Goal: Information Seeking & Learning: Learn about a topic

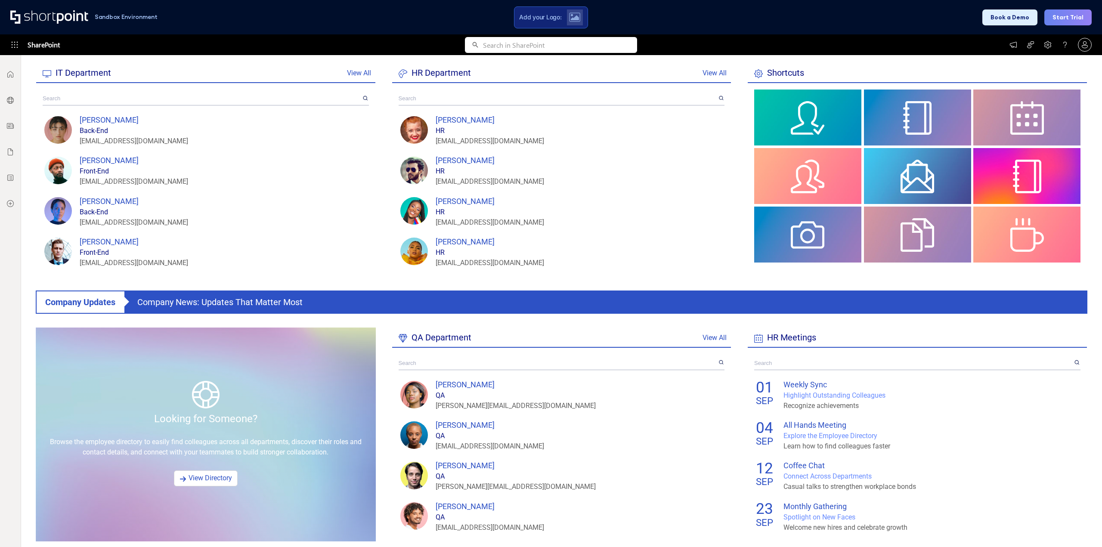
scroll to position [301, 0]
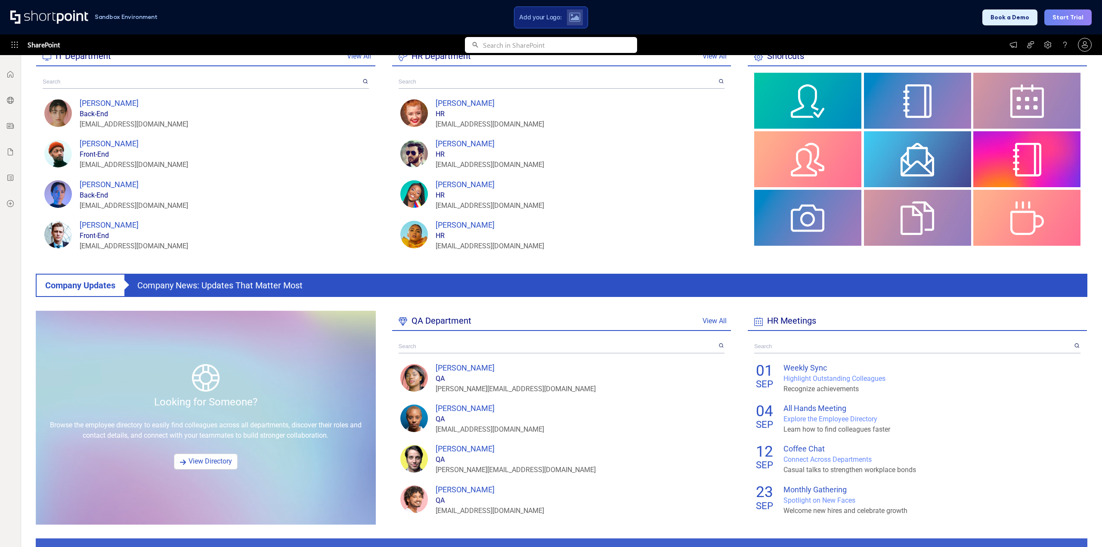
click at [438, 345] on input "text" at bounding box center [558, 346] width 319 height 13
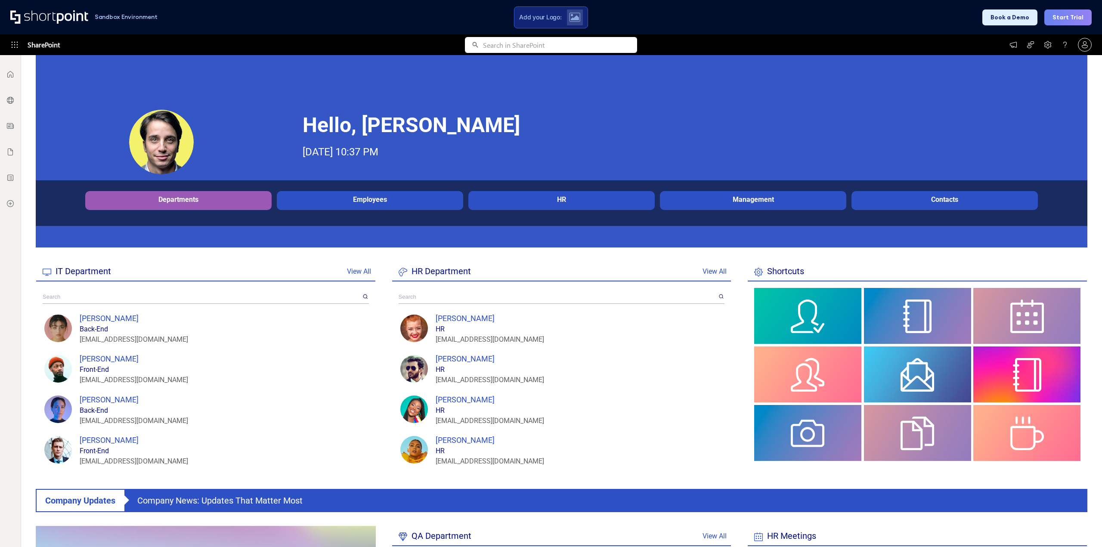
scroll to position [0, 0]
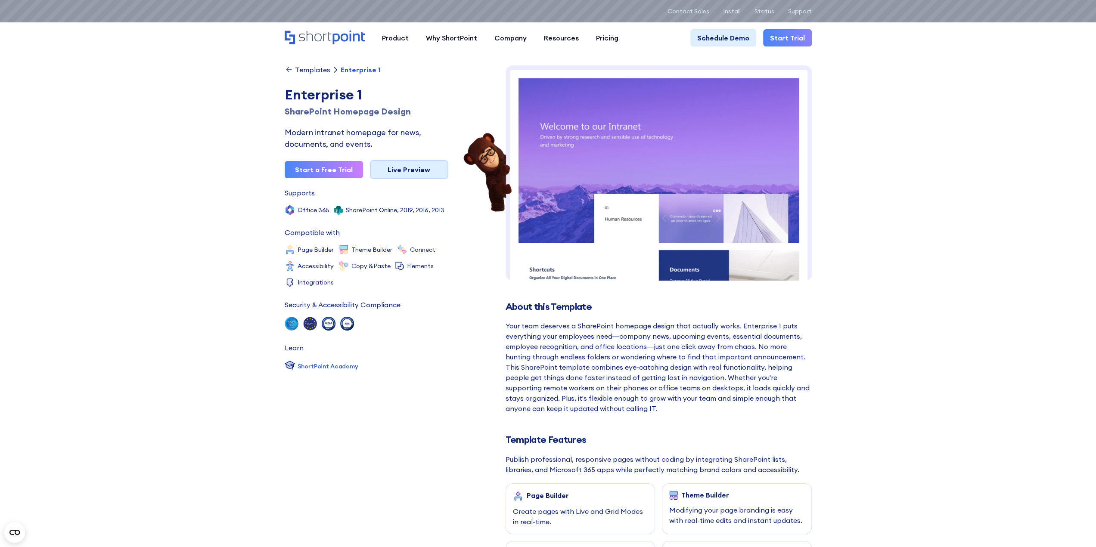
click at [425, 167] on link "Live Preview" at bounding box center [409, 169] width 78 height 19
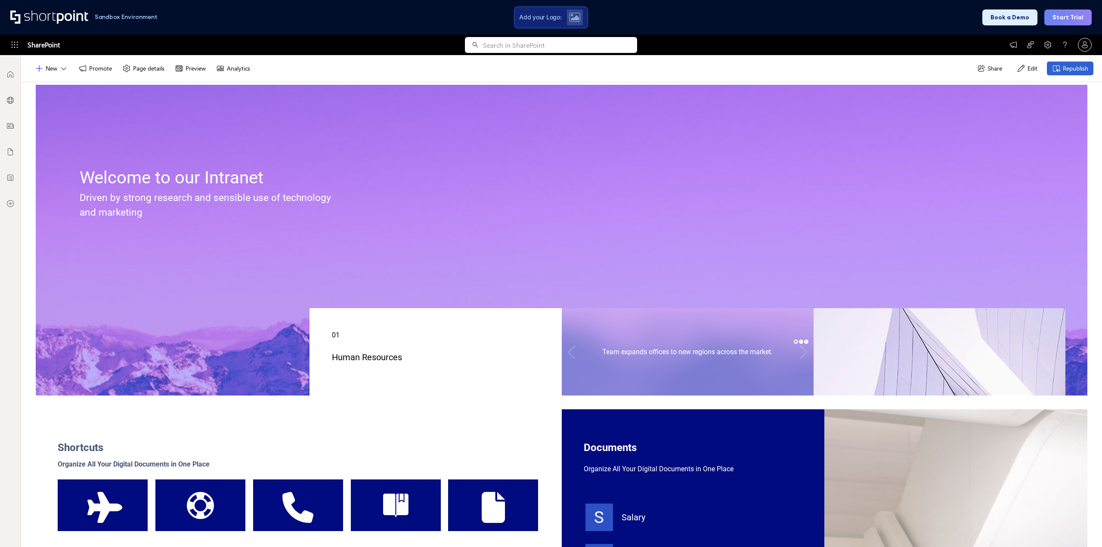
scroll to position [86, 0]
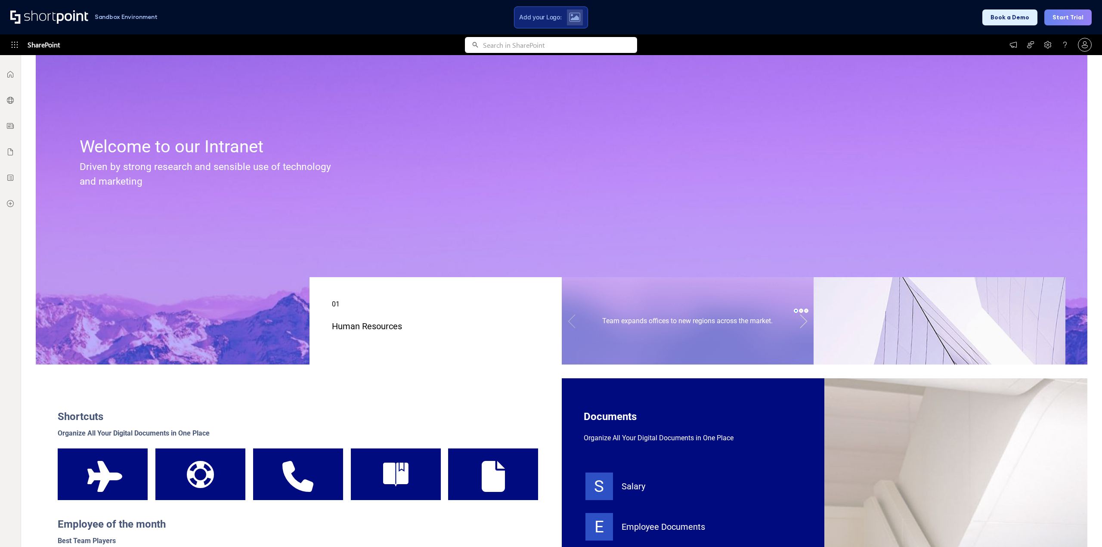
click at [804, 317] on link at bounding box center [803, 321] width 19 height 30
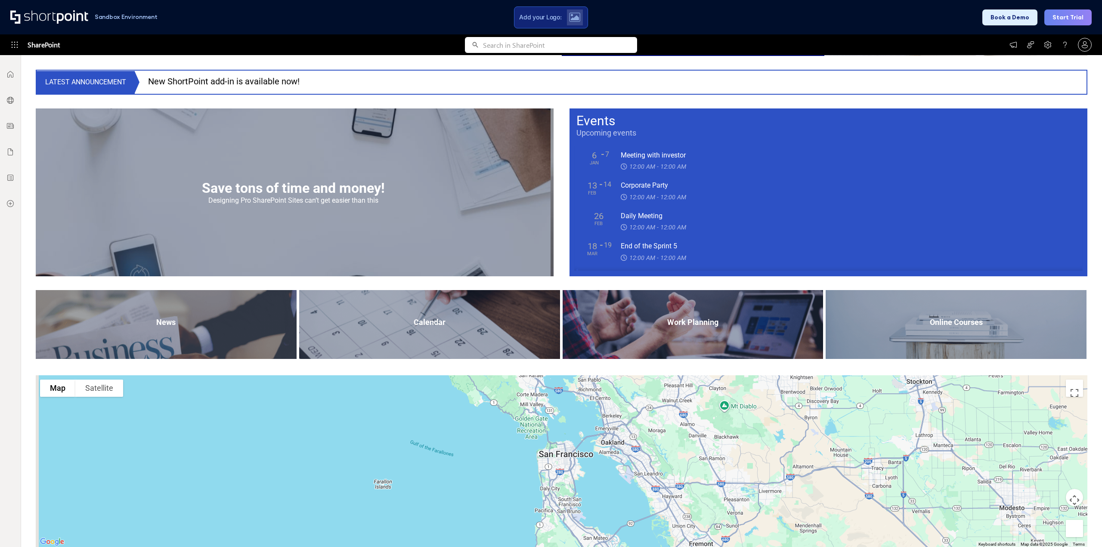
scroll to position [773, 0]
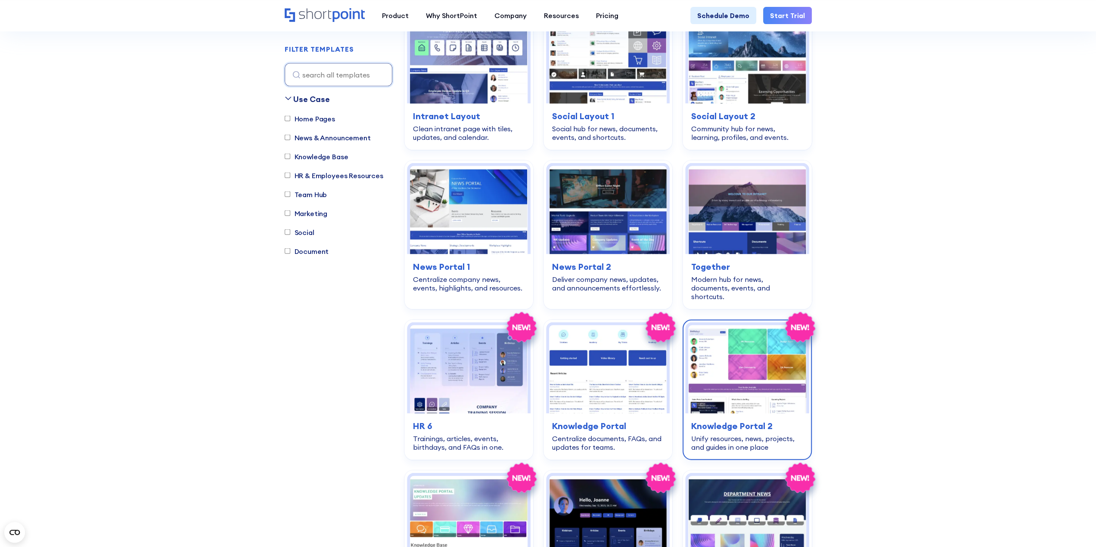
scroll to position [1809, 0]
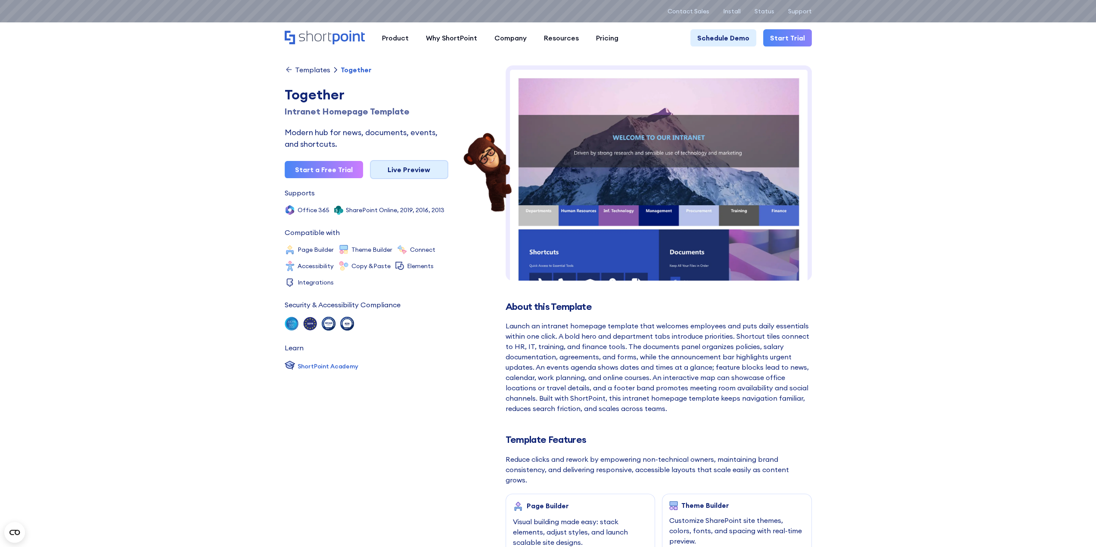
click at [395, 167] on link "Live Preview" at bounding box center [409, 169] width 78 height 19
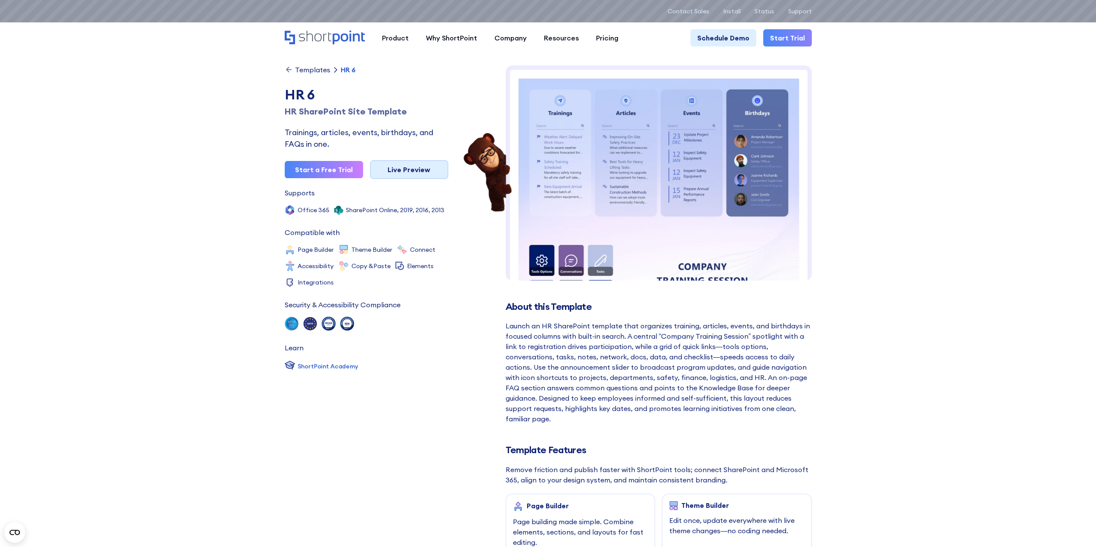
click at [413, 166] on link "Live Preview" at bounding box center [409, 169] width 78 height 19
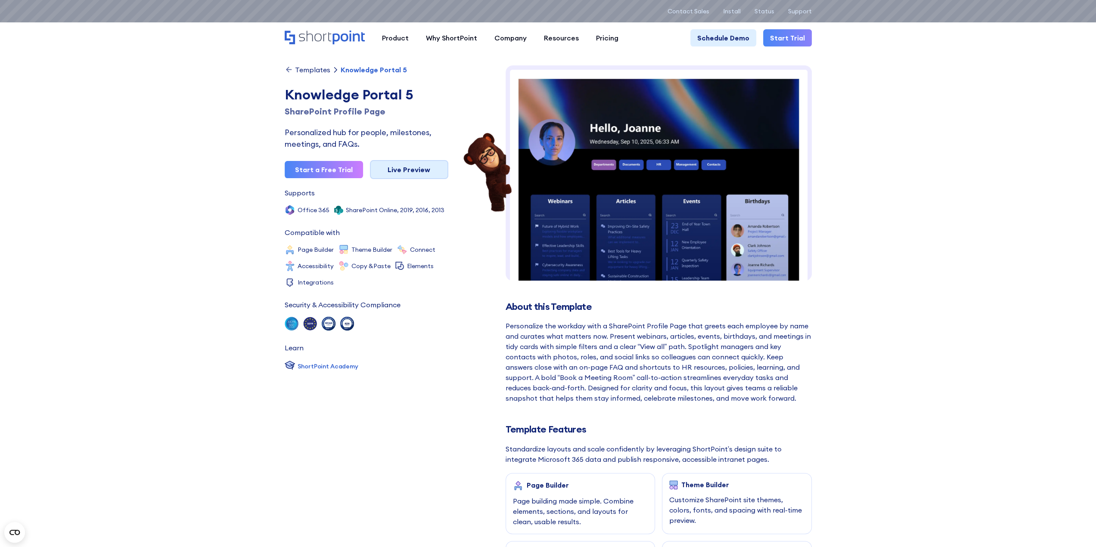
click at [402, 170] on link "Live Preview" at bounding box center [409, 169] width 78 height 19
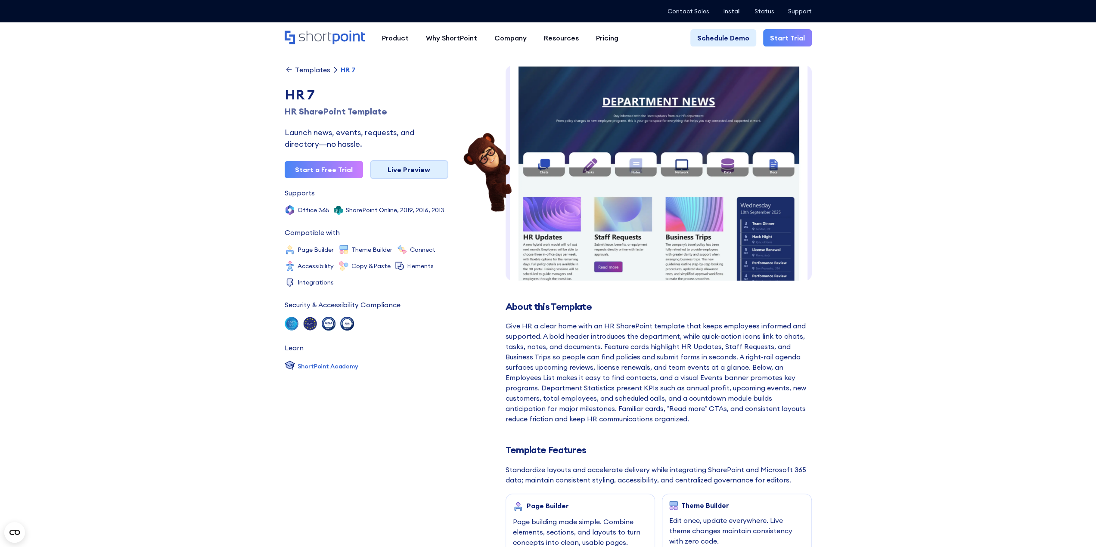
scroll to position [13, 0]
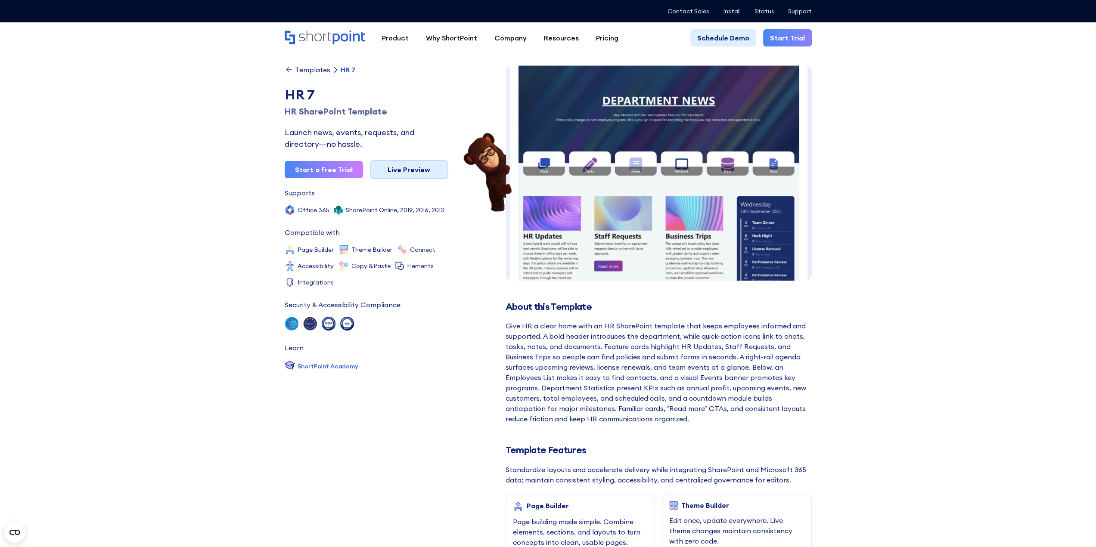
click at [422, 166] on link "Live Preview" at bounding box center [409, 169] width 78 height 19
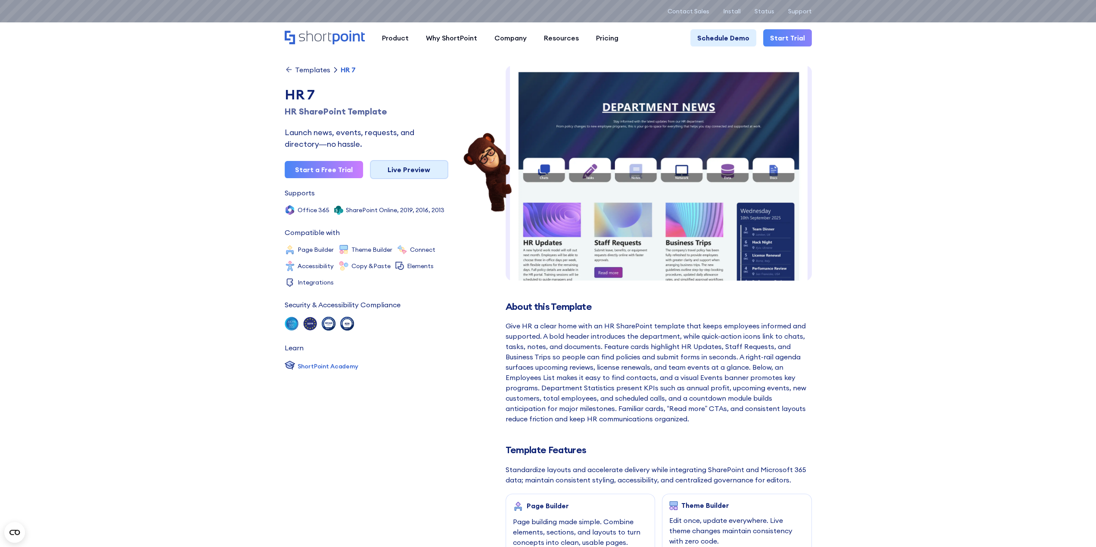
scroll to position [0, 0]
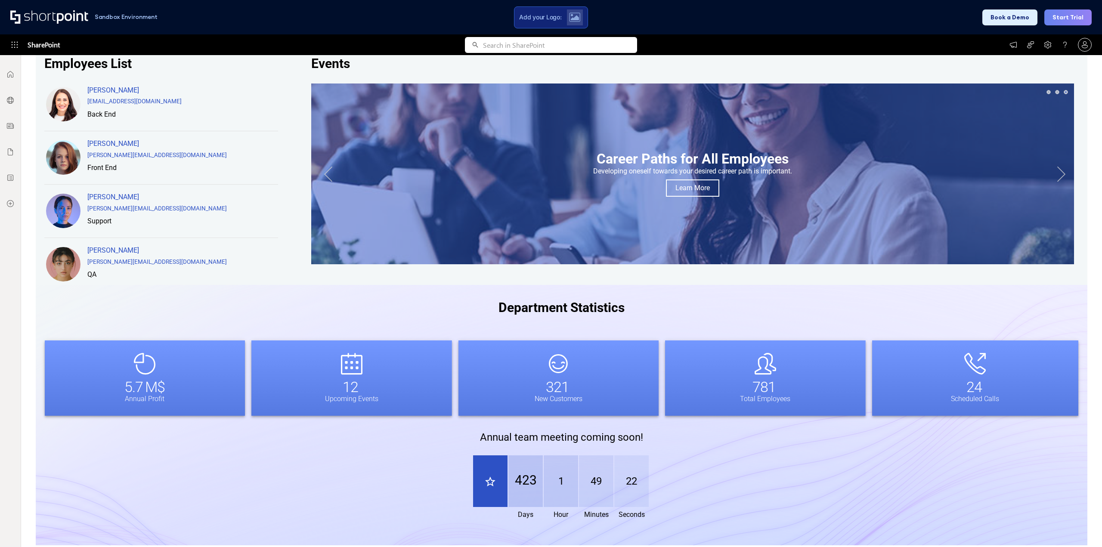
scroll to position [561, 0]
drag, startPoint x: 513, startPoint y: 312, endPoint x: 592, endPoint y: 306, distance: 78.6
click at [592, 306] on strong "Department Statistics" at bounding box center [562, 307] width 126 height 15
drag, startPoint x: 539, startPoint y: 308, endPoint x: 583, endPoint y: 309, distance: 43.9
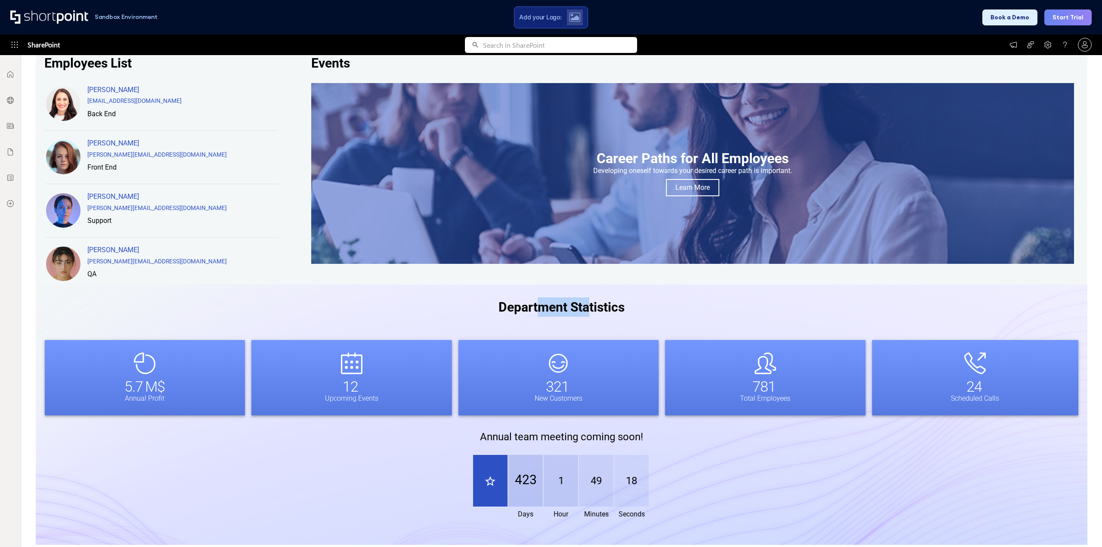
click at [583, 309] on strong "Department Statistics" at bounding box center [562, 307] width 126 height 15
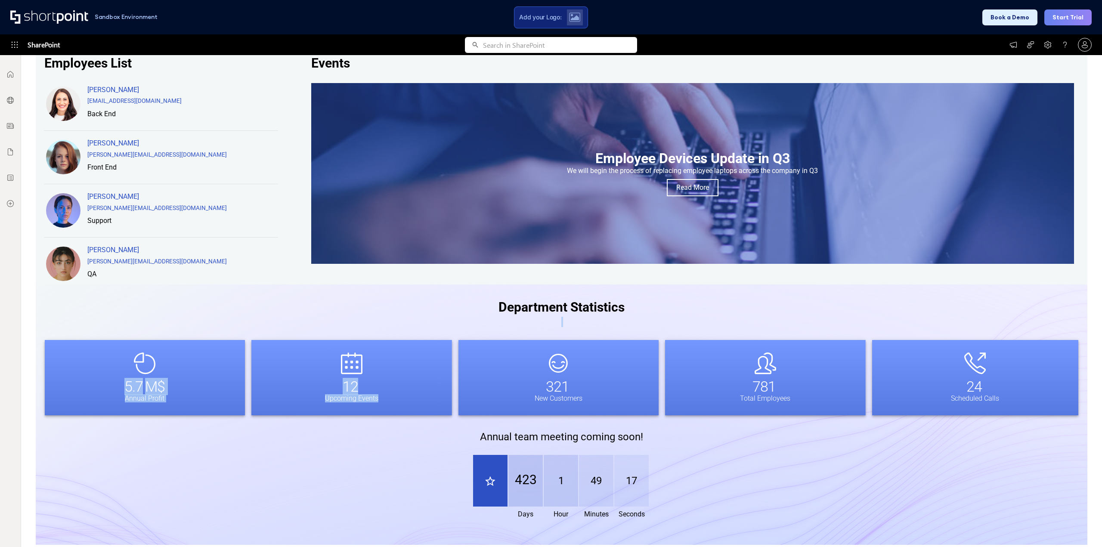
drag, startPoint x: 582, startPoint y: 327, endPoint x: 621, endPoint y: 370, distance: 58.2
click at [621, 370] on div "Department Statistics 5.7 M$ Annual Profit 12 Upcoming Events 321 New Customers…" at bounding box center [562, 409] width 1052 height 248
click at [621, 370] on div at bounding box center [559, 377] width 201 height 75
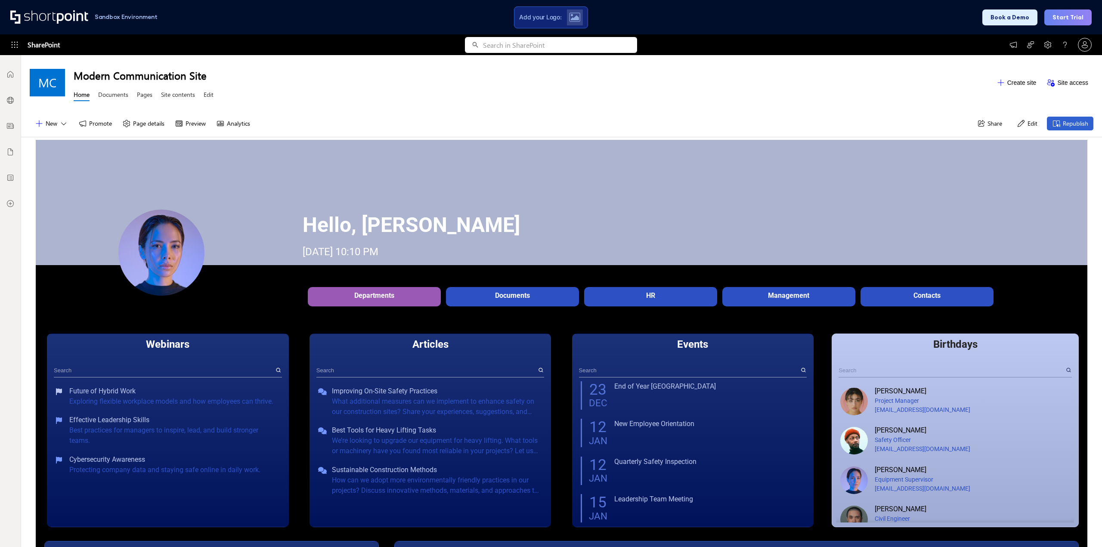
scroll to position [6, 6]
click at [507, 298] on div "Documents" at bounding box center [512, 296] width 129 height 8
drag, startPoint x: 528, startPoint y: 298, endPoint x: 627, endPoint y: 297, distance: 99.1
click at [627, 297] on div "Departments Description Documents Description HR Description Management Descrip…" at bounding box center [651, 299] width 696 height 24
click at [627, 297] on div "HR" at bounding box center [650, 296] width 129 height 8
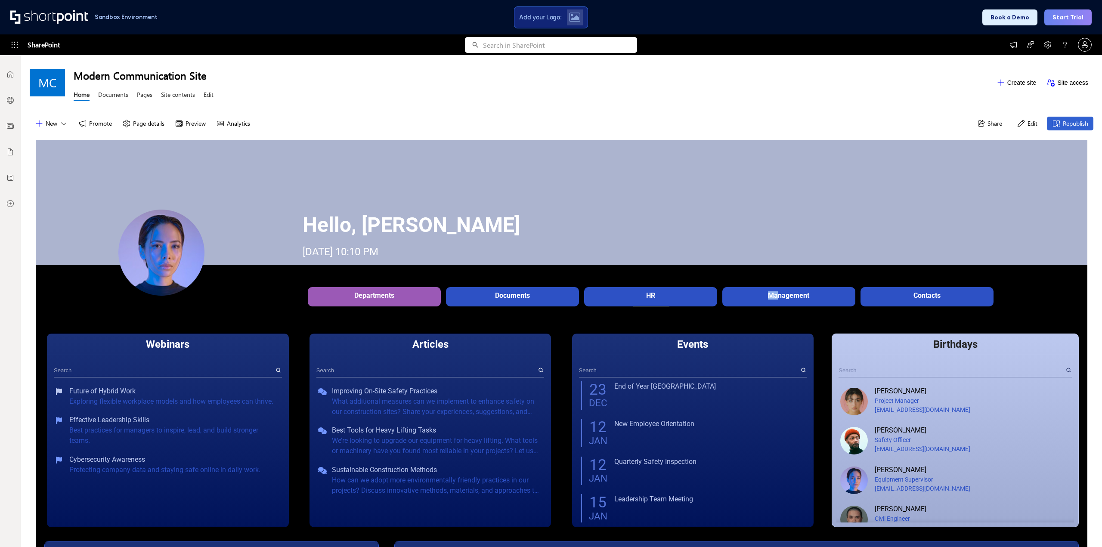
drag, startPoint x: 724, startPoint y: 292, endPoint x: 773, endPoint y: 291, distance: 49.1
click at [773, 291] on div "Departments Description Documents Description HR Description Management Descrip…" at bounding box center [651, 299] width 696 height 24
click at [773, 292] on div "Management" at bounding box center [789, 296] width 129 height 8
click at [508, 298] on div "Documents" at bounding box center [512, 296] width 129 height 8
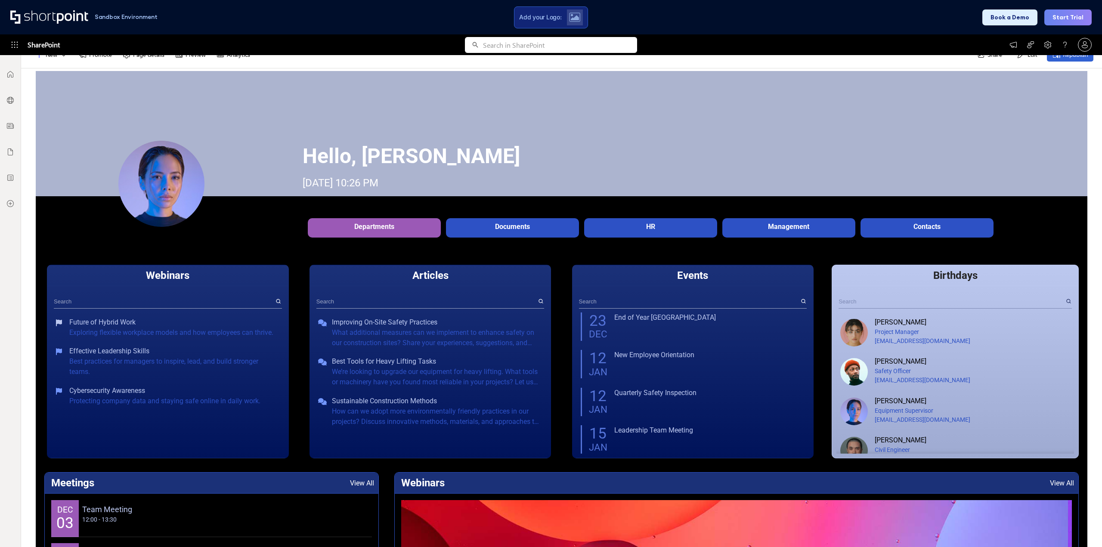
scroll to position [139, 0]
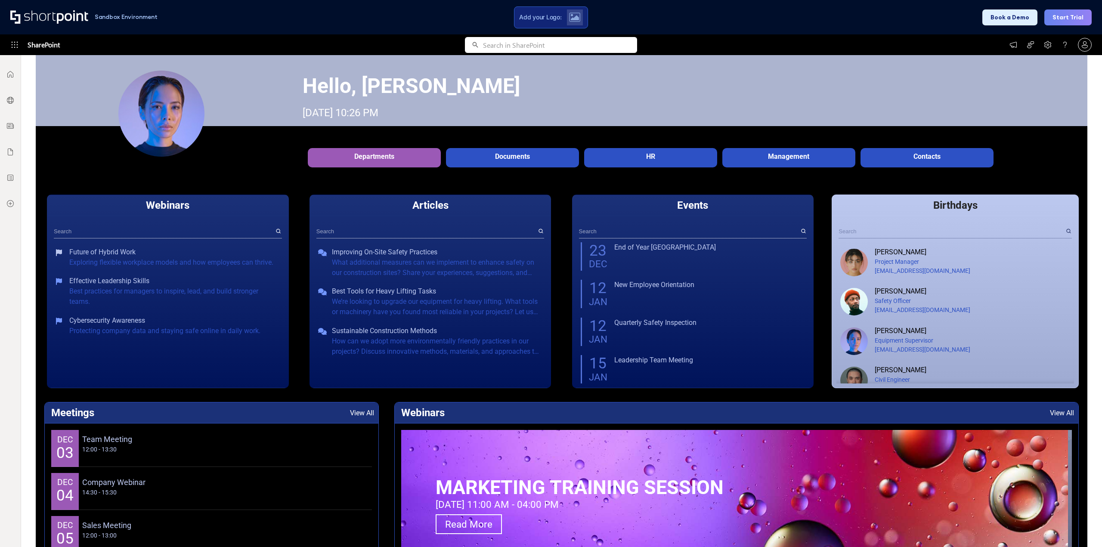
click at [322, 226] on input "text" at bounding box center [427, 231] width 220 height 13
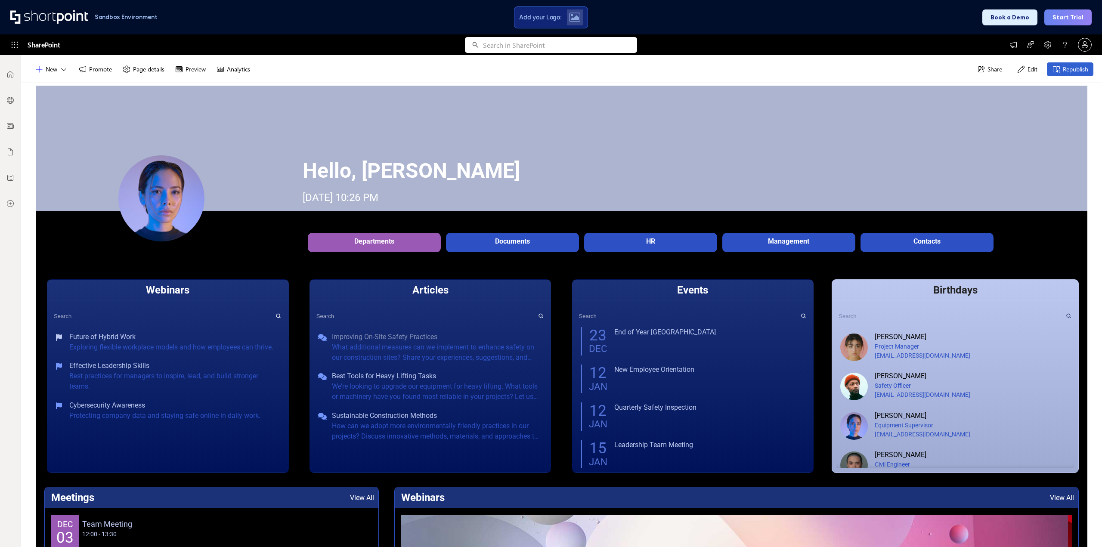
scroll to position [53, 0]
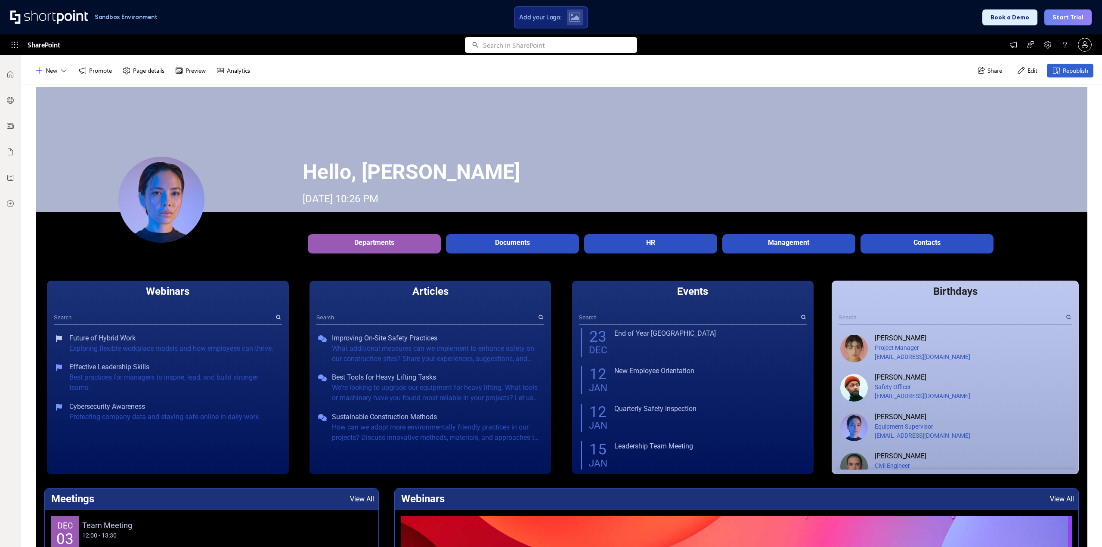
click at [294, 329] on div "Webinars Future of Hybrid Work Exploring flexible workplace models and how empl…" at bounding box center [561, 385] width 1035 height 208
drag, startPoint x: 155, startPoint y: 292, endPoint x: 171, endPoint y: 293, distance: 16.8
click at [171, 293] on span "Webinars" at bounding box center [167, 291] width 43 height 12
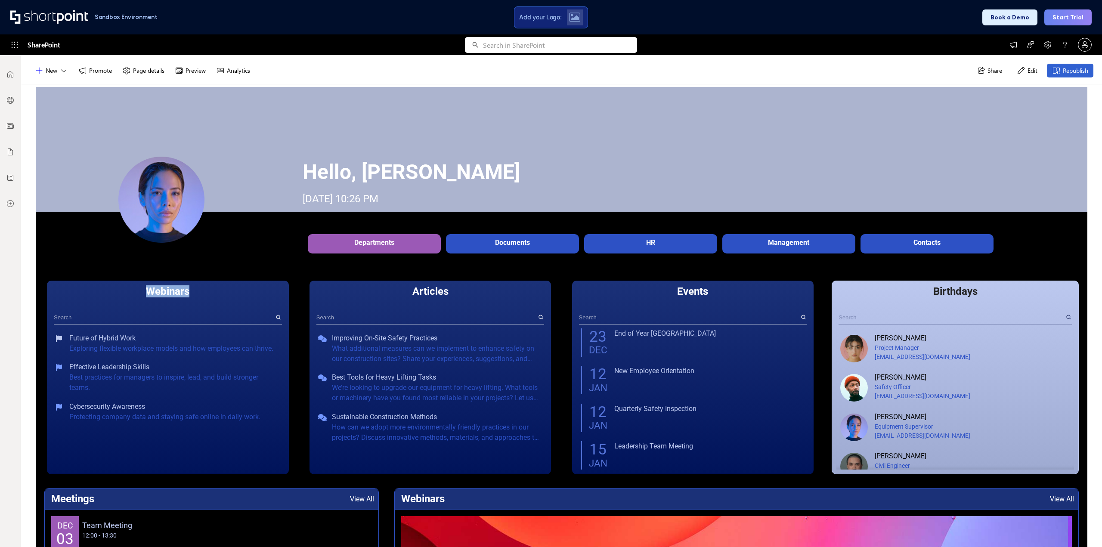
click at [171, 293] on span "Webinars" at bounding box center [167, 291] width 43 height 12
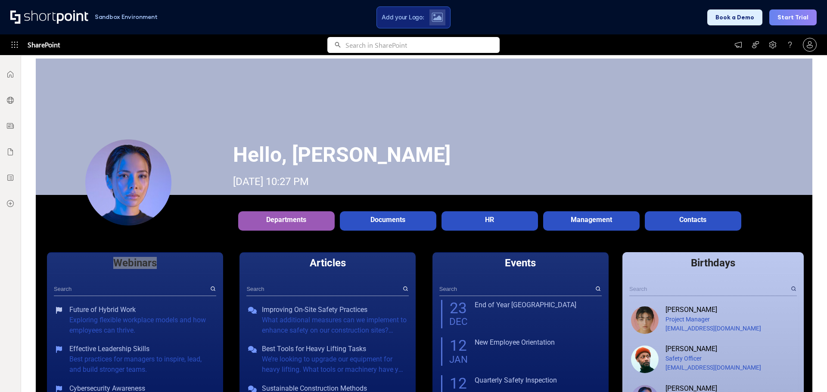
scroll to position [96, 0]
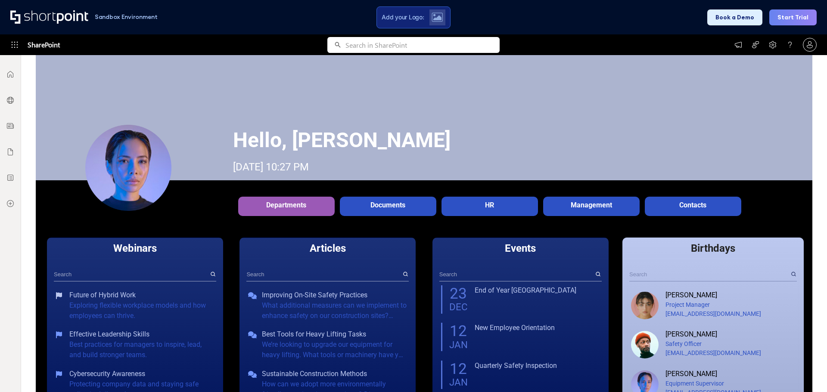
click at [346, 203] on div "Documents" at bounding box center [388, 205] width 92 height 8
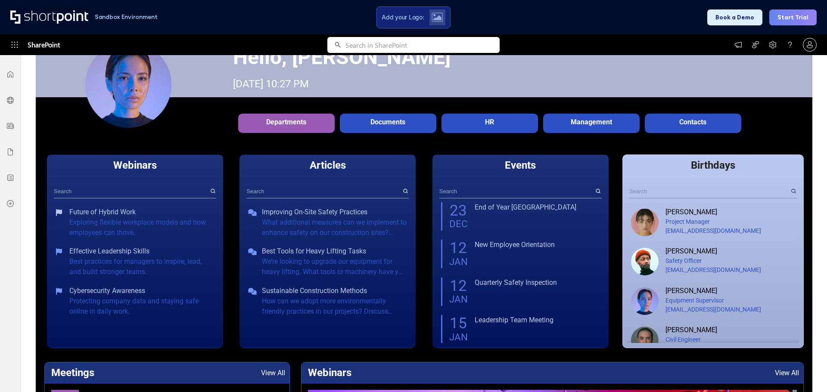
scroll to position [182, 0]
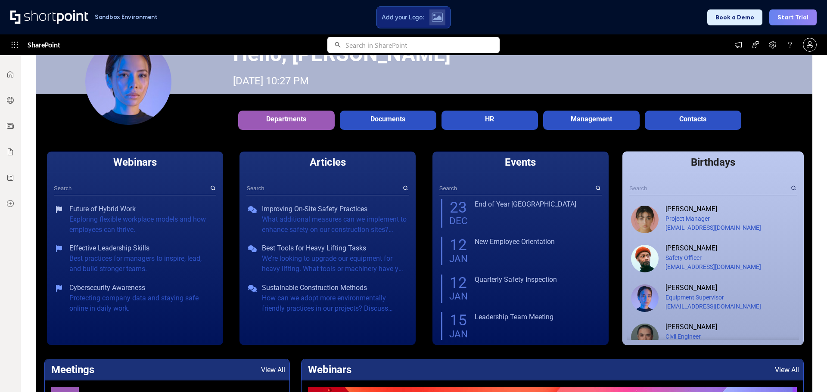
click at [183, 173] on p "Webinars" at bounding box center [134, 162] width 175 height 21
click at [195, 184] on input "text" at bounding box center [131, 188] width 155 height 13
click at [211, 189] on icon at bounding box center [213, 188] width 5 height 4
click at [194, 192] on input "text" at bounding box center [131, 188] width 155 height 13
type input "leadership"
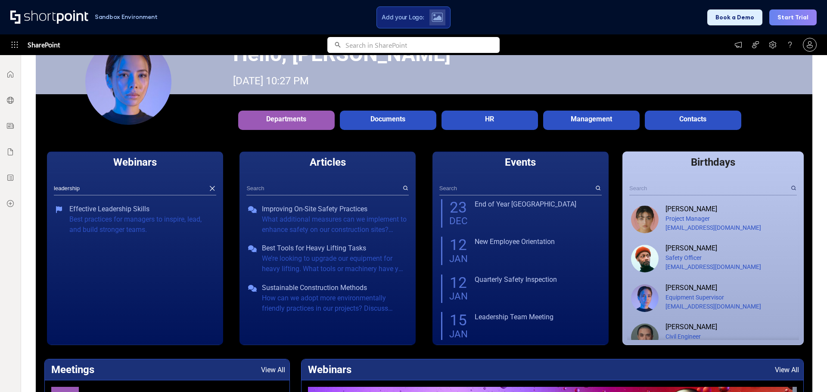
click at [208, 188] on icon at bounding box center [212, 189] width 8 height 8
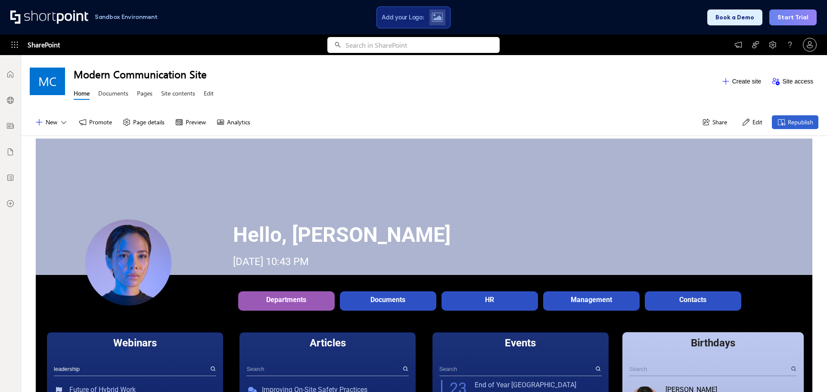
scroll to position [0, 0]
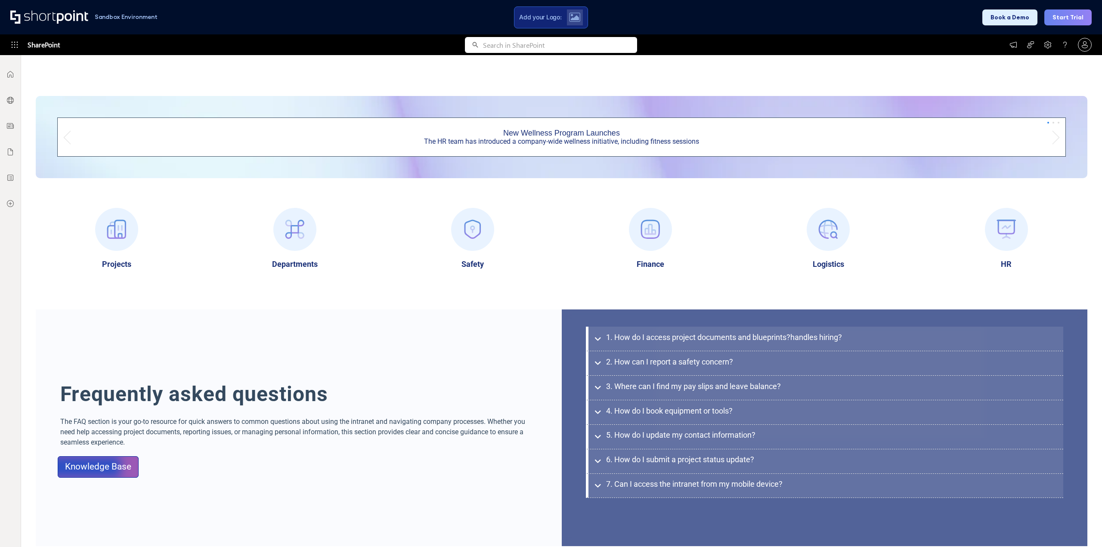
scroll to position [623, 0]
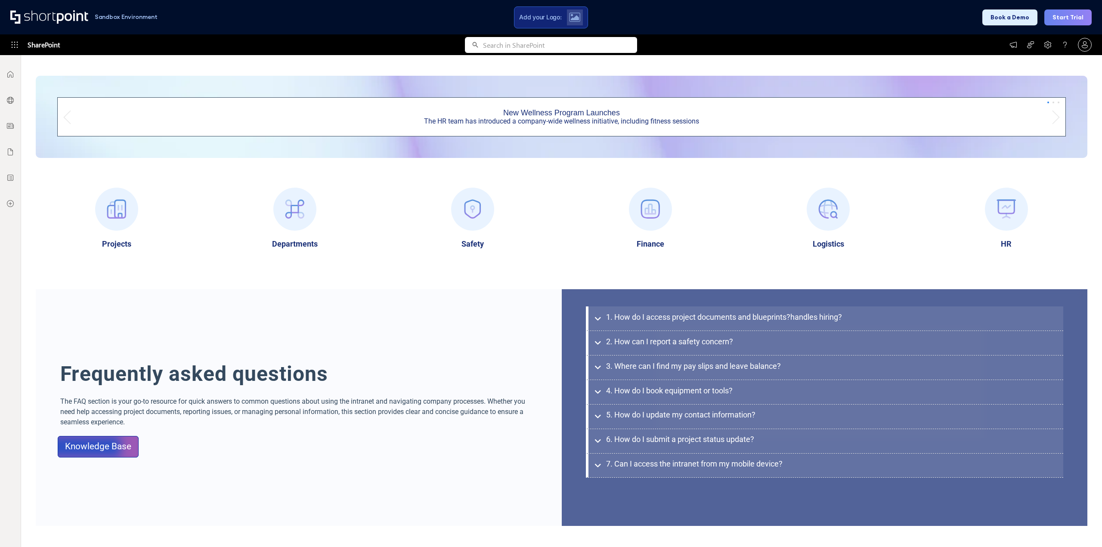
click at [635, 317] on span "1. How do I access project documents and blueprints?handles hiring?" at bounding box center [724, 317] width 236 height 9
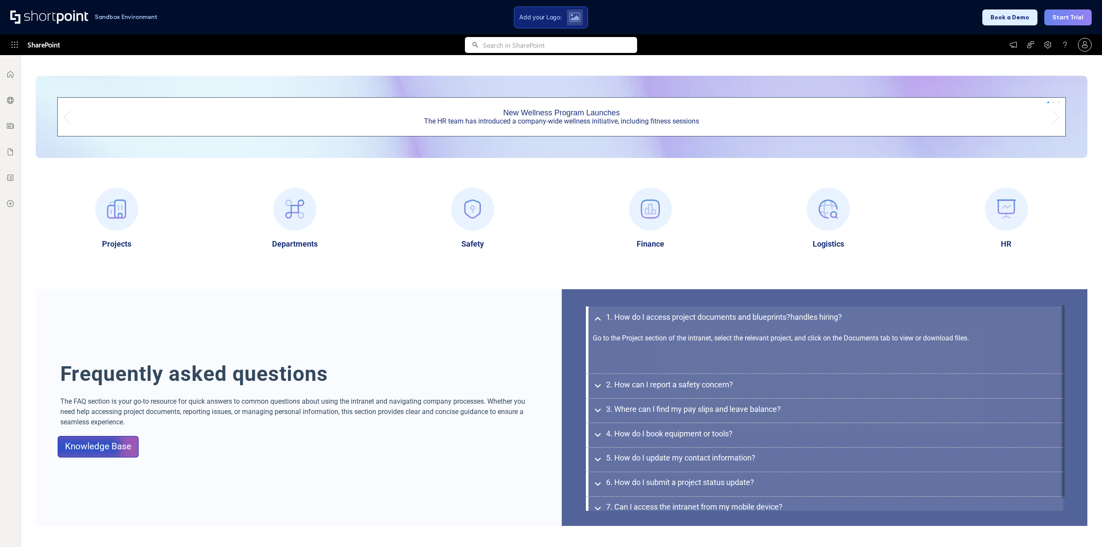
click at [635, 317] on span "1. How do I access project documents and blueprints?handles hiring?" at bounding box center [724, 317] width 236 height 9
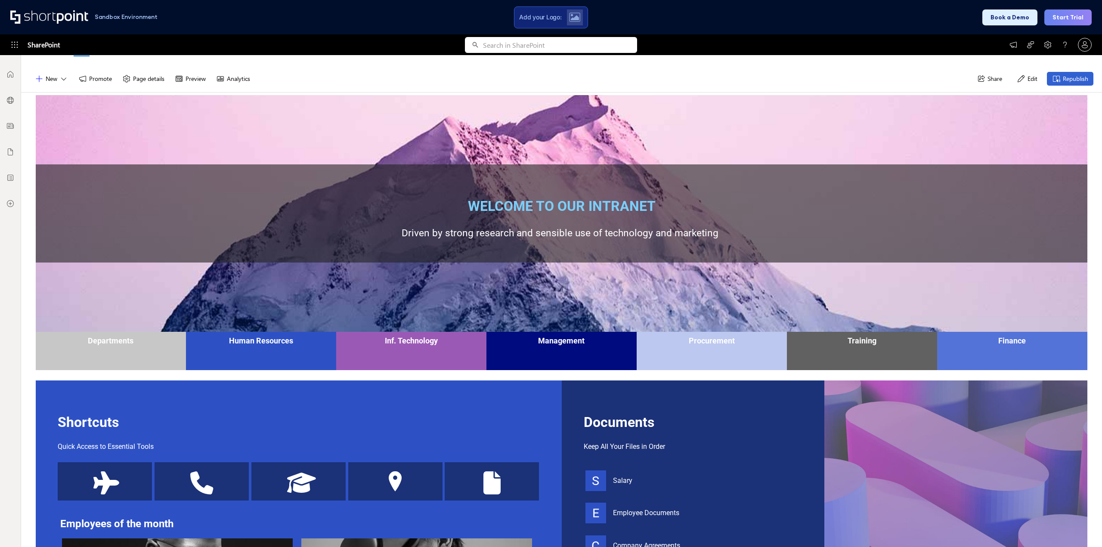
scroll to position [86, 0]
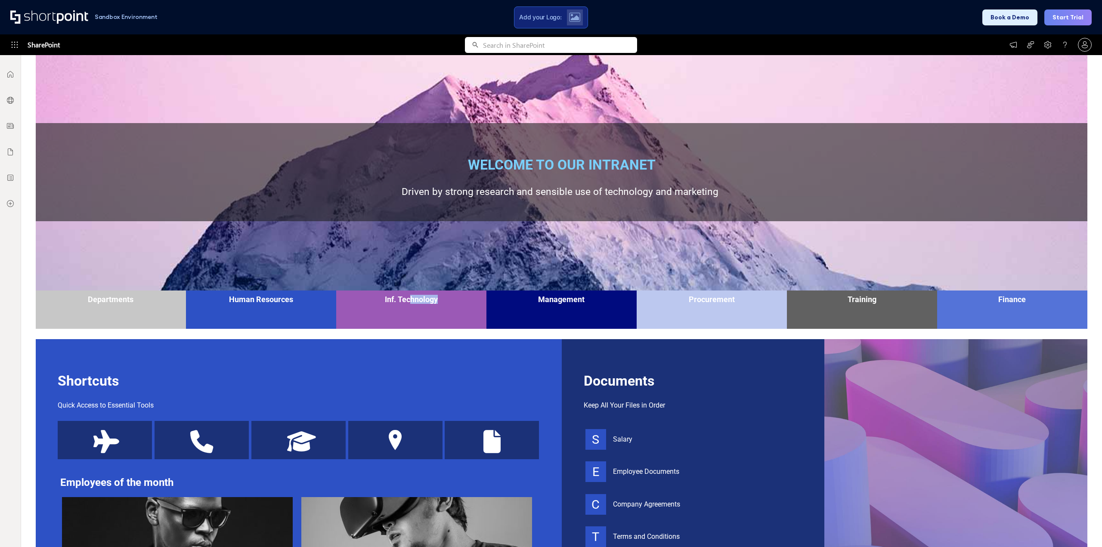
drag, startPoint x: 409, startPoint y: 304, endPoint x: 477, endPoint y: 303, distance: 68.0
click at [456, 304] on div "Inf. Technology" at bounding box center [411, 300] width 150 height 18
drag, startPoint x: 556, startPoint y: 304, endPoint x: 624, endPoint y: 299, distance: 68.2
click at [587, 304] on div "Management" at bounding box center [562, 299] width 146 height 9
click at [627, 299] on div "Management" at bounding box center [562, 299] width 146 height 9
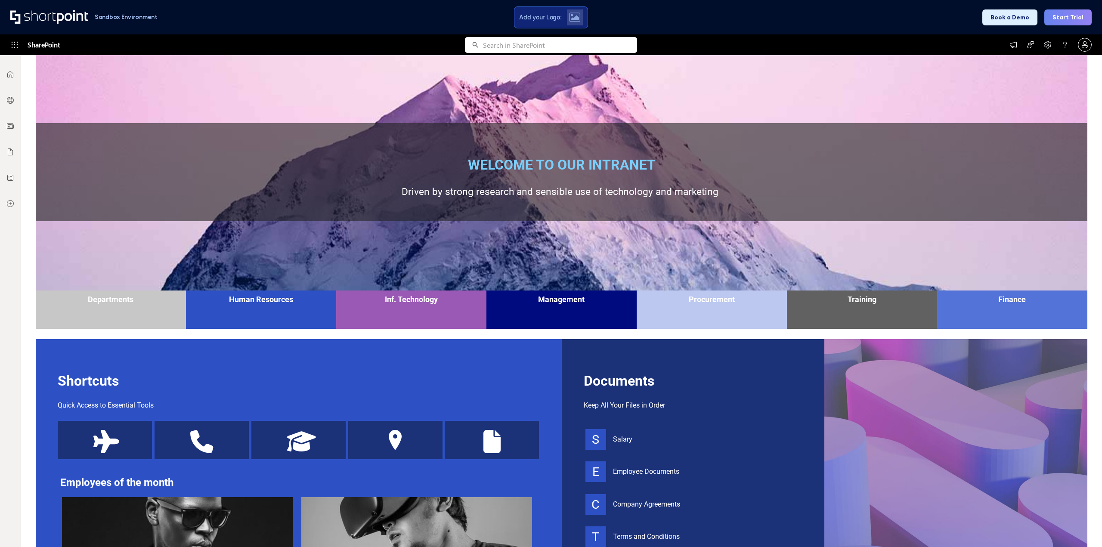
drag, startPoint x: 748, startPoint y: 294, endPoint x: 819, endPoint y: 293, distance: 71.5
click at [766, 295] on div "Procurement" at bounding box center [712, 300] width 150 height 18
click at [822, 293] on div "Training" at bounding box center [862, 300] width 150 height 18
drag, startPoint x: 848, startPoint y: 299, endPoint x: 898, endPoint y: 308, distance: 51.2
click at [898, 308] on div "Training" at bounding box center [862, 300] width 150 height 18
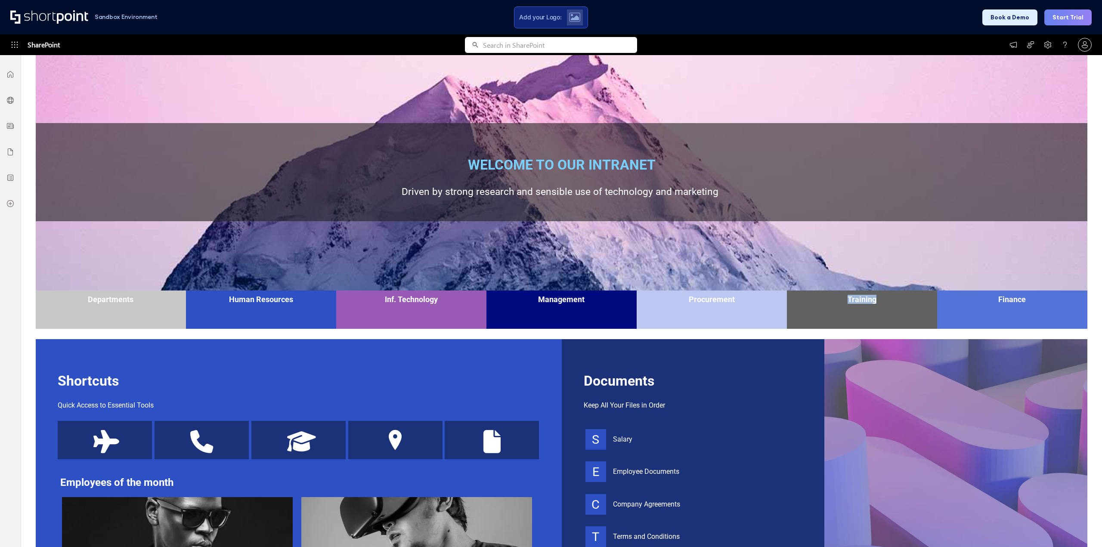
click at [898, 308] on div "Training" at bounding box center [862, 300] width 150 height 18
drag, startPoint x: 273, startPoint y: 327, endPoint x: 178, endPoint y: 326, distance: 95.2
click at [274, 327] on div "Human Resources" at bounding box center [261, 310] width 150 height 38
click at [78, 317] on div "Departments" at bounding box center [111, 310] width 150 height 38
drag, startPoint x: 93, startPoint y: 312, endPoint x: 140, endPoint y: 304, distance: 48.6
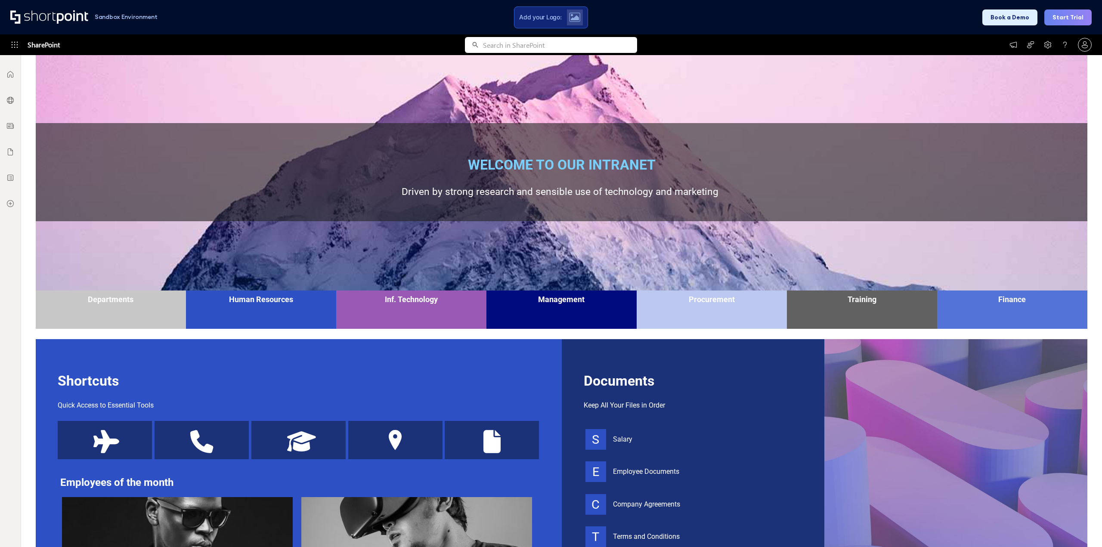
click at [140, 304] on div "Departments" at bounding box center [111, 310] width 150 height 38
click at [140, 304] on div "Departments" at bounding box center [111, 299] width 146 height 9
drag, startPoint x: 247, startPoint y: 298, endPoint x: 281, endPoint y: 314, distance: 37.7
click at [281, 314] on div "Human Resources" at bounding box center [261, 310] width 150 height 38
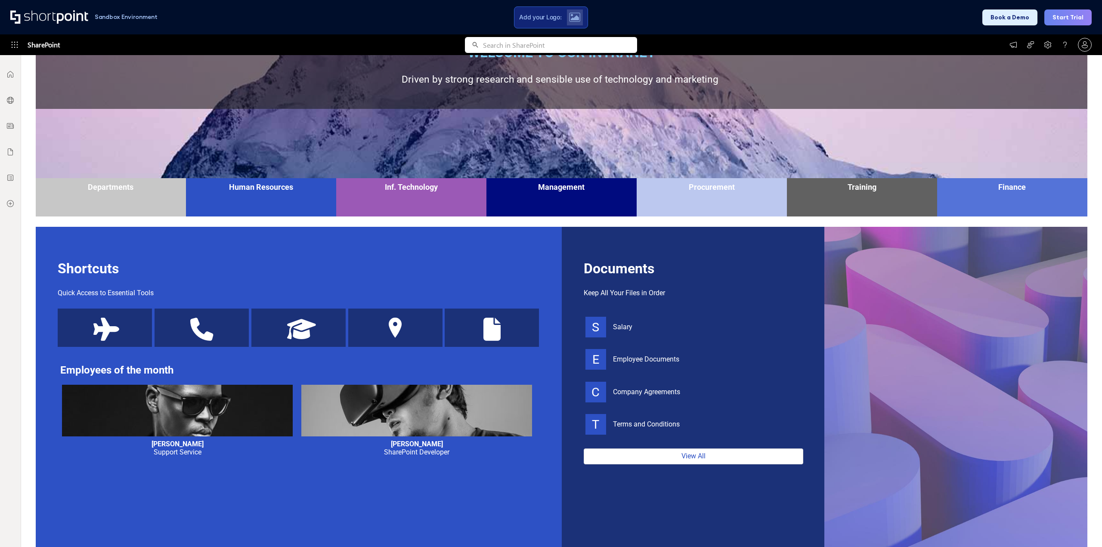
scroll to position [121, 0]
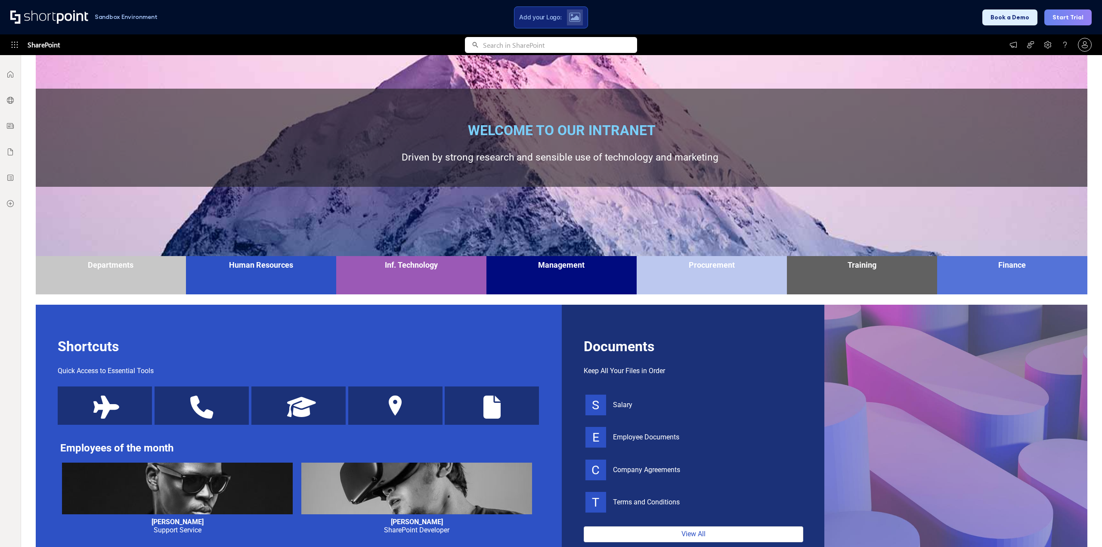
drag, startPoint x: 294, startPoint y: 265, endPoint x: 344, endPoint y: 268, distance: 50.1
click at [344, 268] on div "Departments Human Resources Inf. Technology Management Procurement Training Fin…" at bounding box center [562, 275] width 1052 height 38
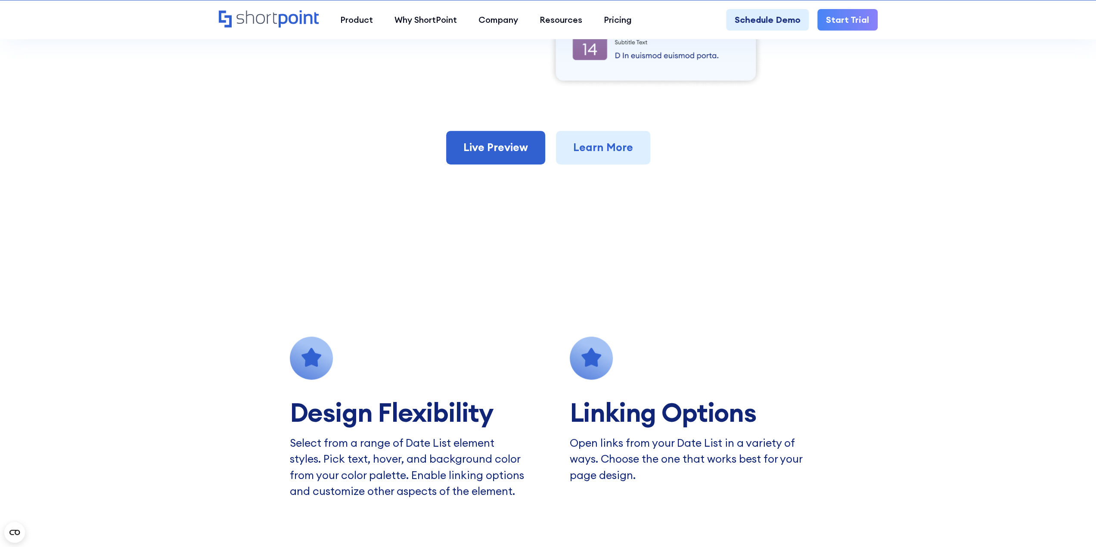
scroll to position [689, 0]
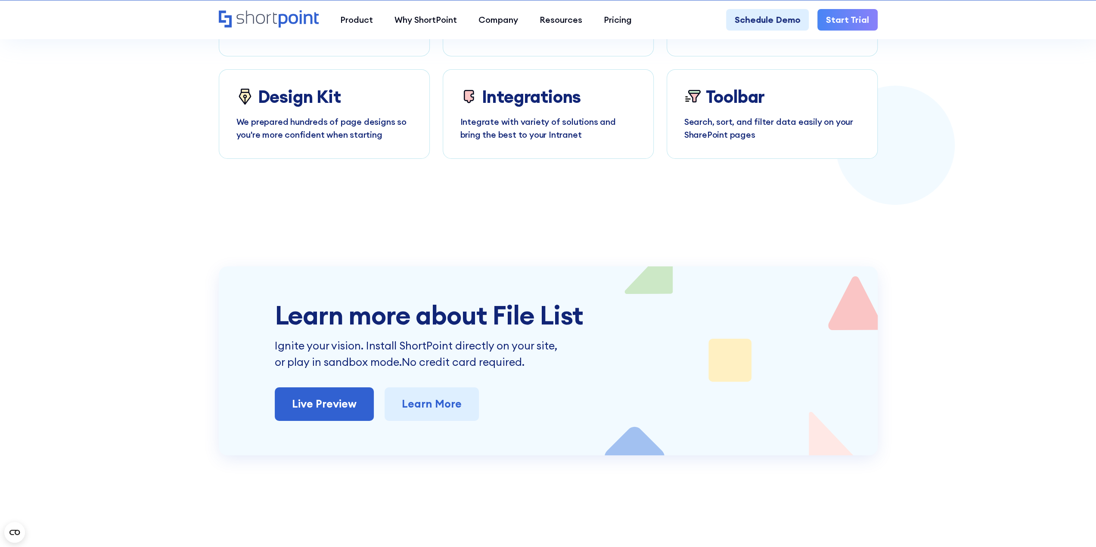
scroll to position [3187, 0]
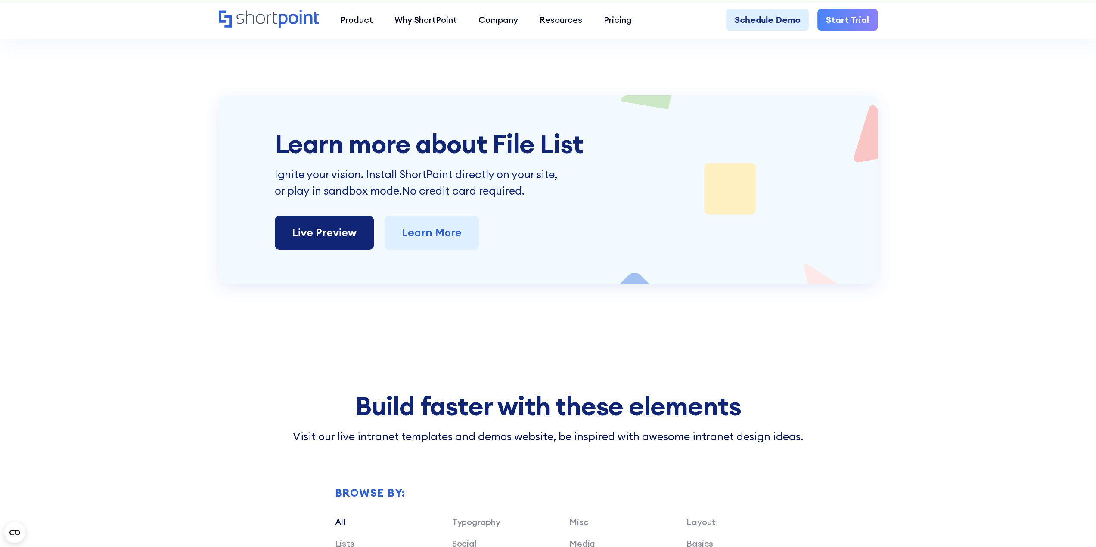
click at [351, 216] on link "Live Preview" at bounding box center [324, 233] width 99 height 34
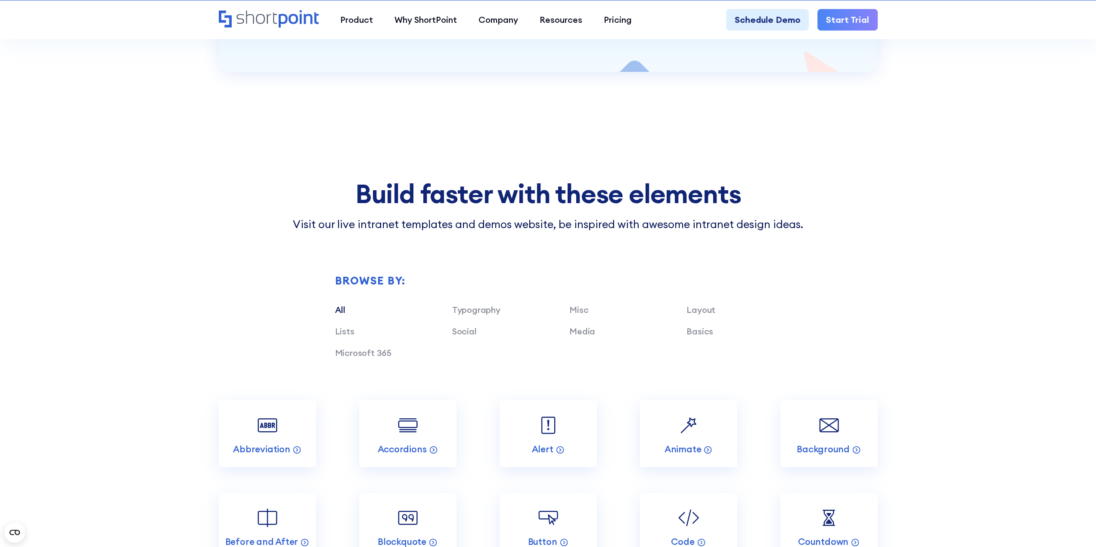
scroll to position [3445, 0]
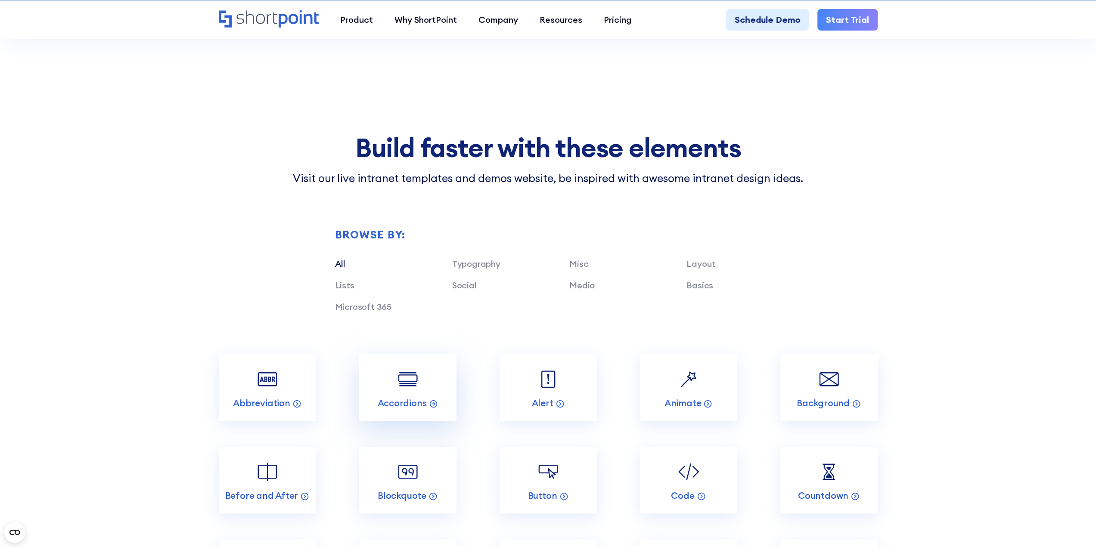
click at [425, 382] on link "Accordions" at bounding box center [407, 387] width 97 height 67
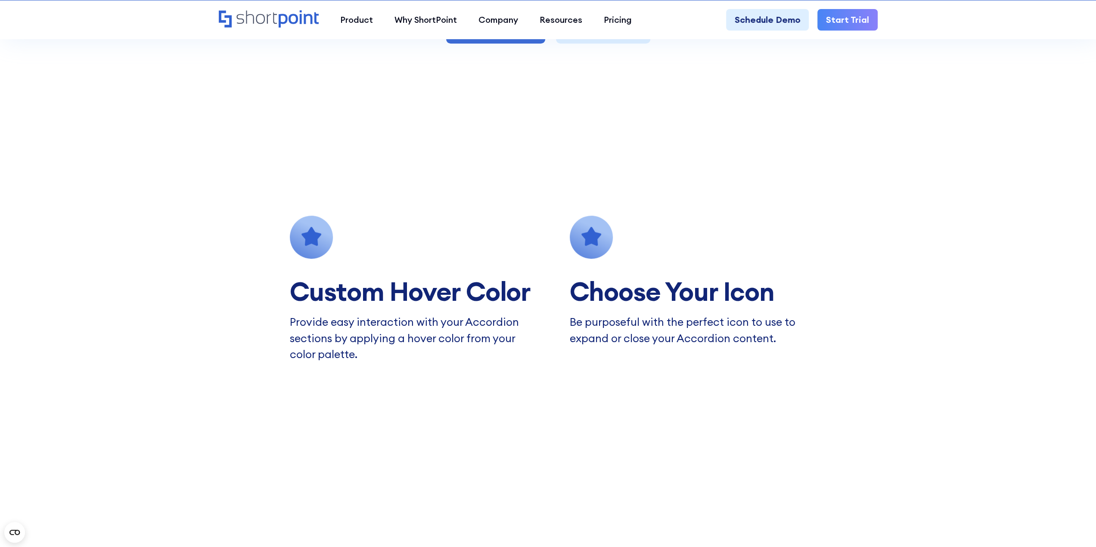
scroll to position [861, 0]
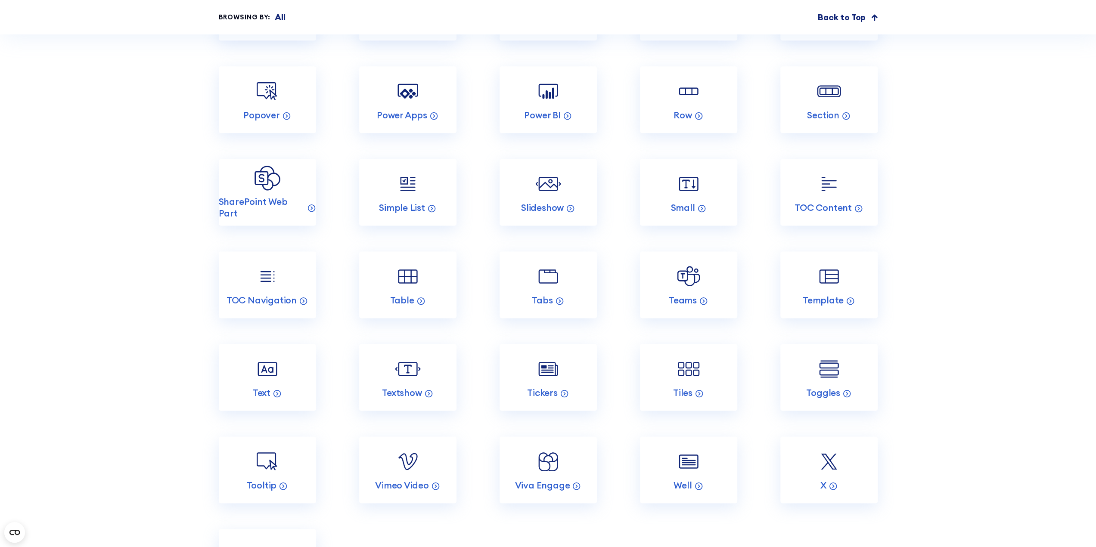
scroll to position [4385, 0]
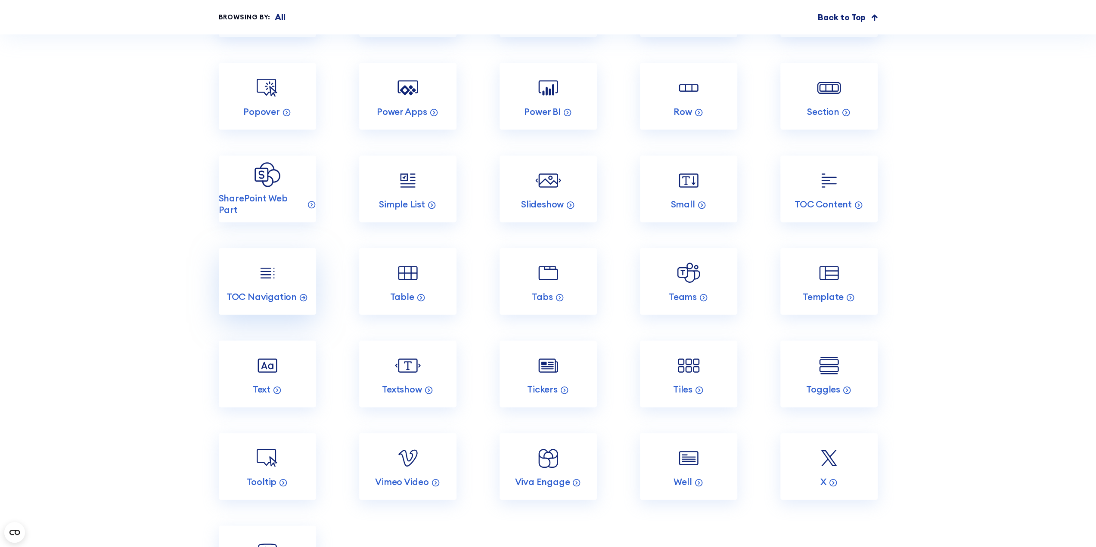
click at [276, 276] on link "TOC Navigation" at bounding box center [267, 281] width 97 height 67
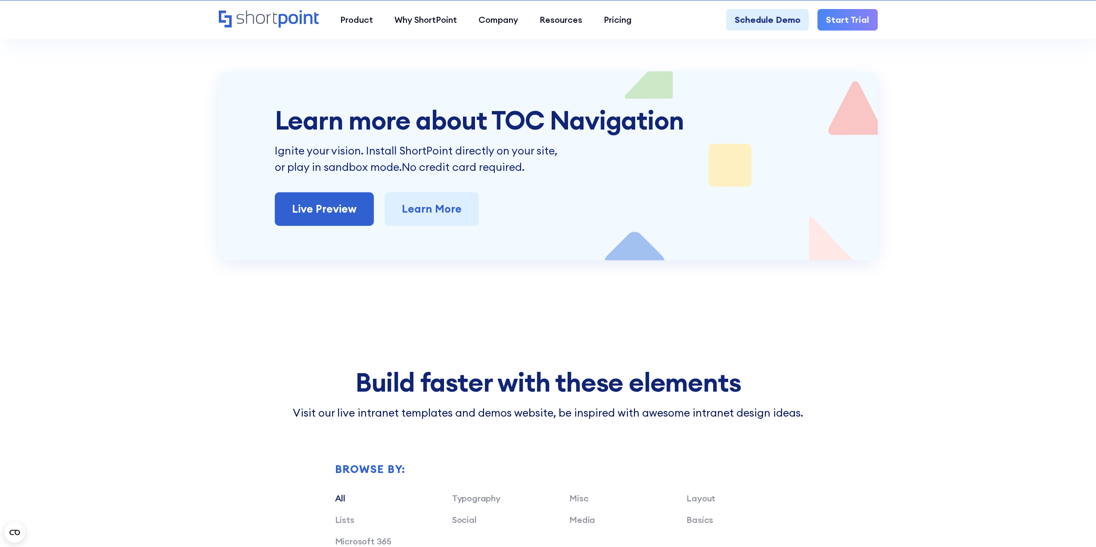
scroll to position [2239, 0]
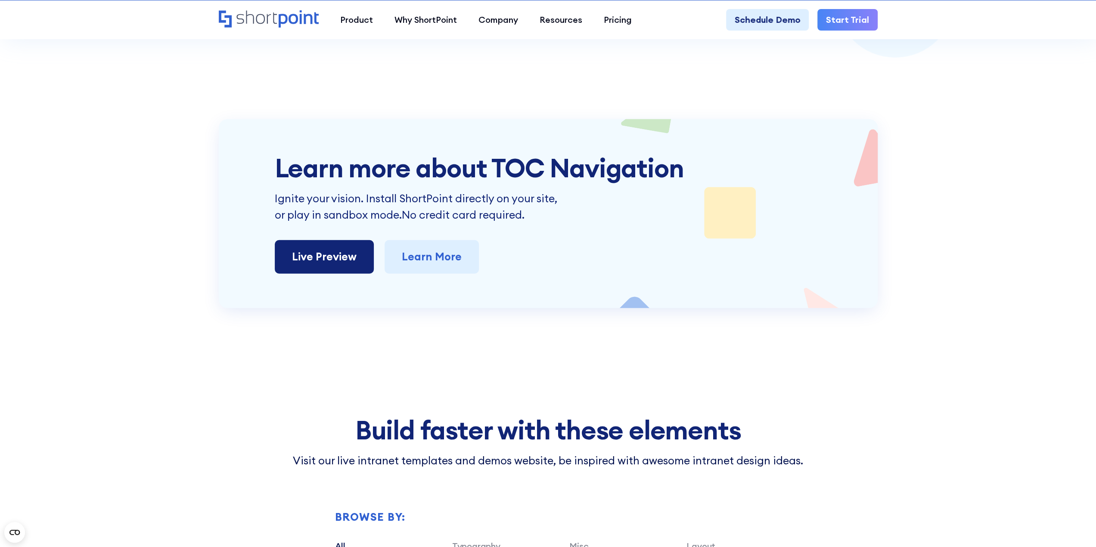
click at [332, 242] on link "Live Preview" at bounding box center [324, 257] width 99 height 34
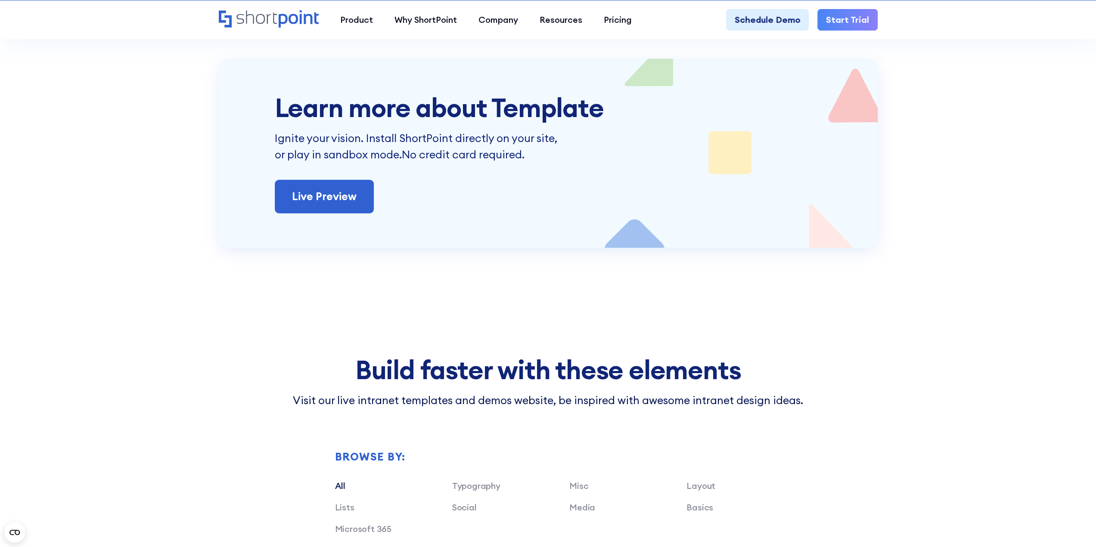
scroll to position [1895, 0]
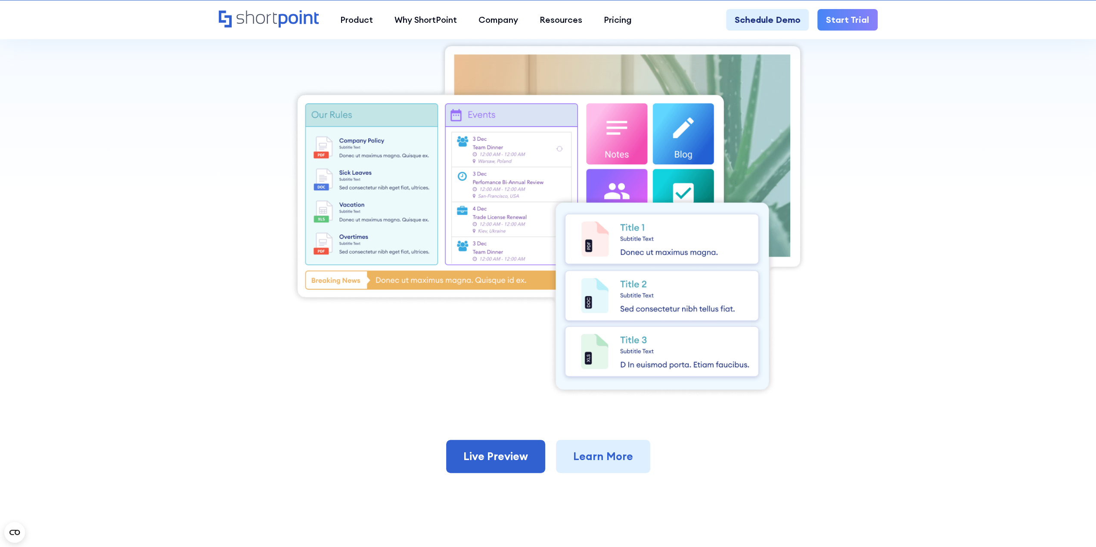
scroll to position [431, 0]
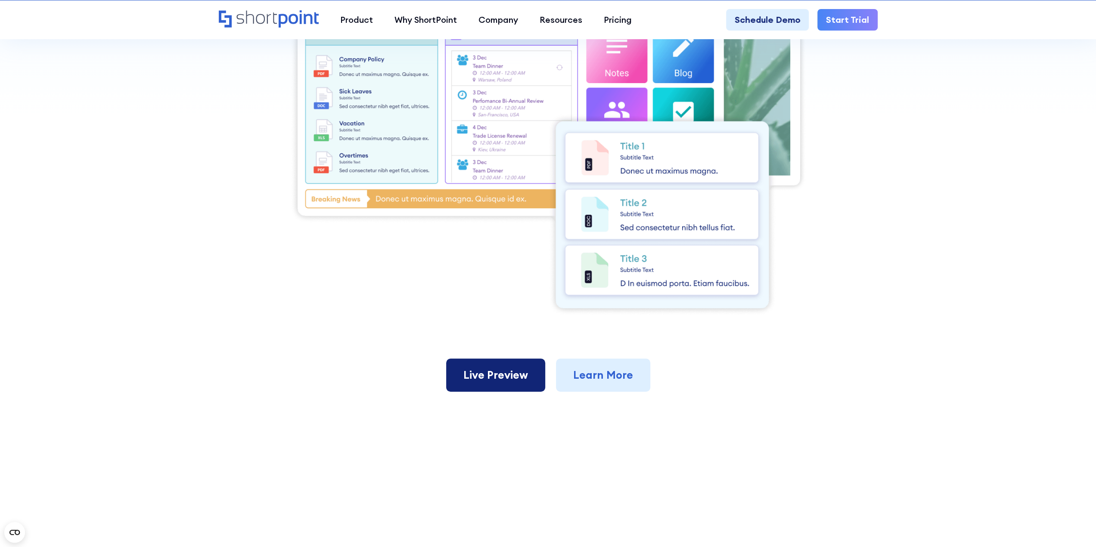
click at [510, 376] on link "Live Preview" at bounding box center [495, 376] width 99 height 34
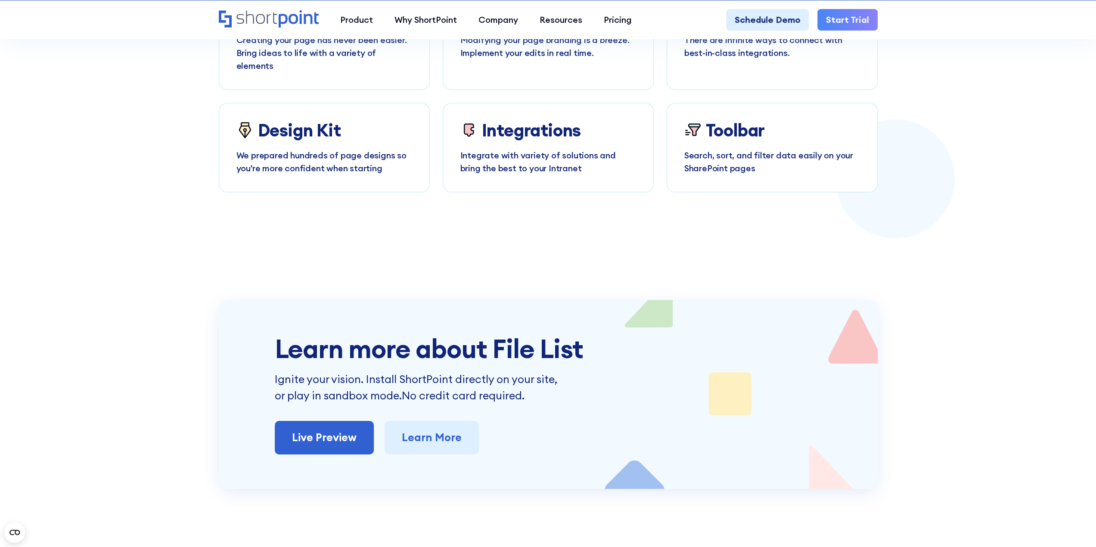
scroll to position [3100, 0]
